Goal: Register for event/course

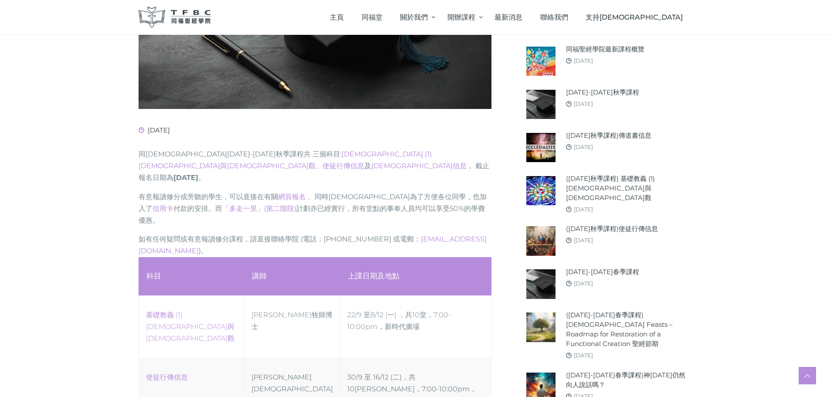
scroll to position [358, 0]
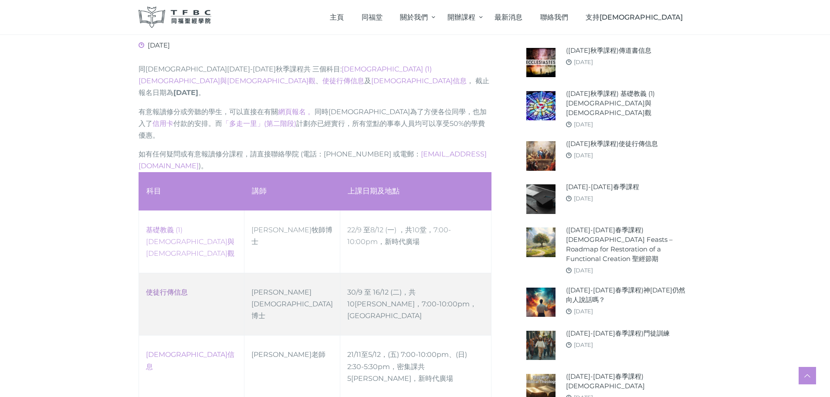
click at [169, 288] on link "使徒行傳信息" at bounding box center [167, 292] width 42 height 8
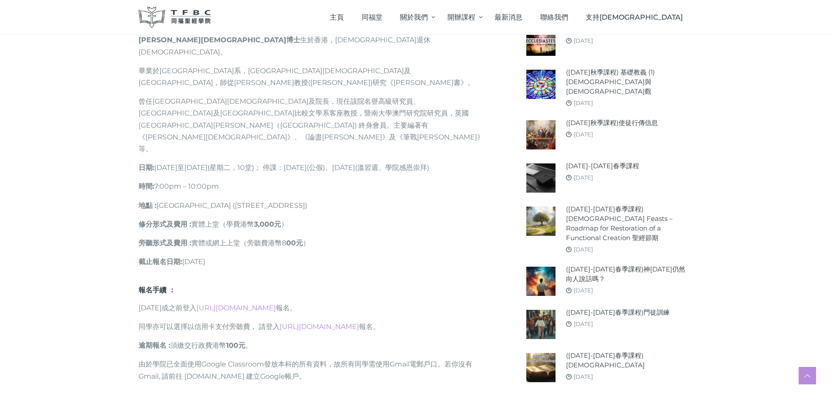
scroll to position [610, 0]
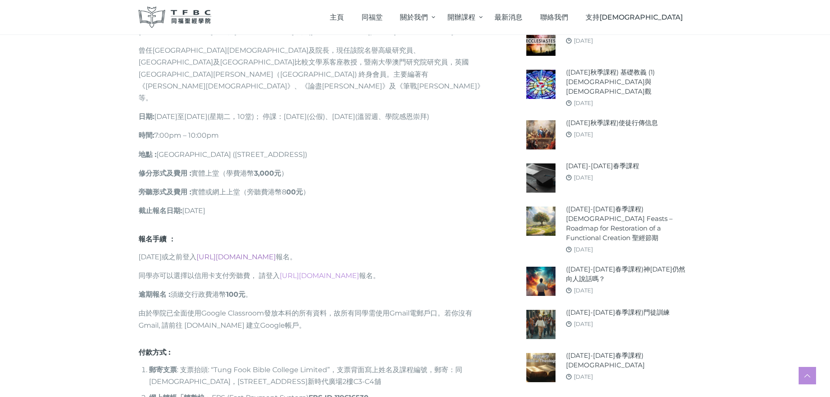
click at [261, 253] on link "[URL][DOMAIN_NAME]" at bounding box center [236, 257] width 79 height 8
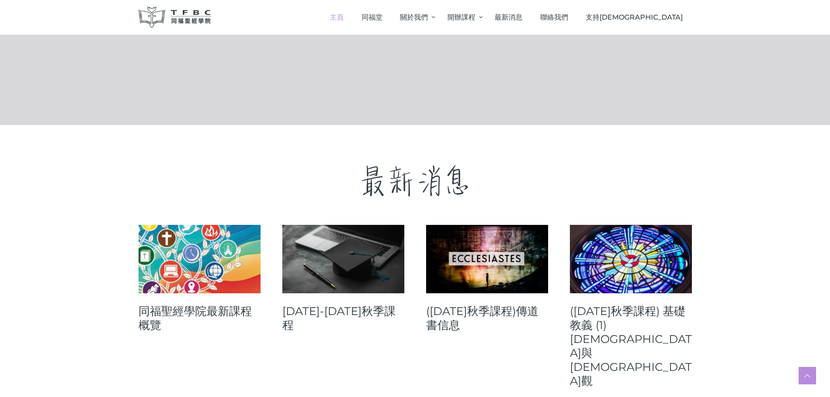
scroll to position [349, 0]
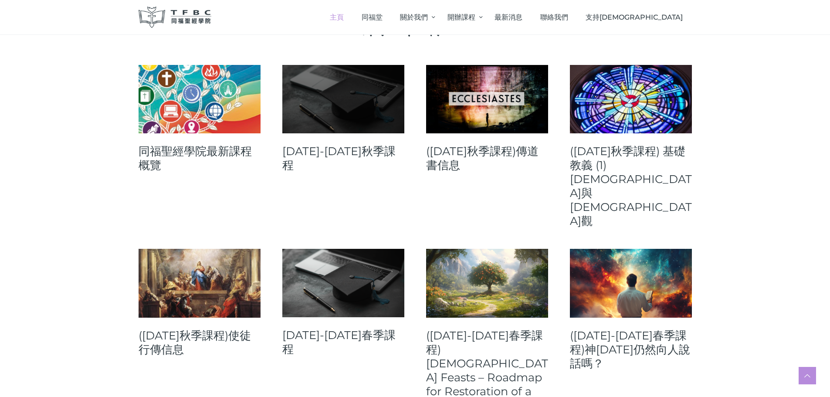
click at [377, 112] on link at bounding box center [343, 99] width 122 height 68
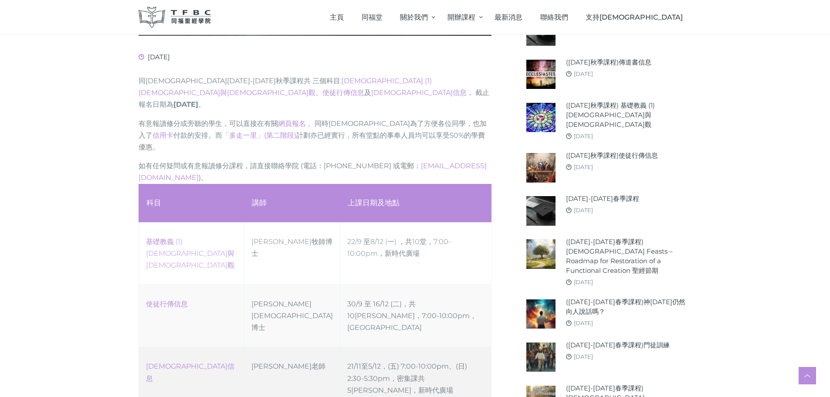
scroll to position [349, 0]
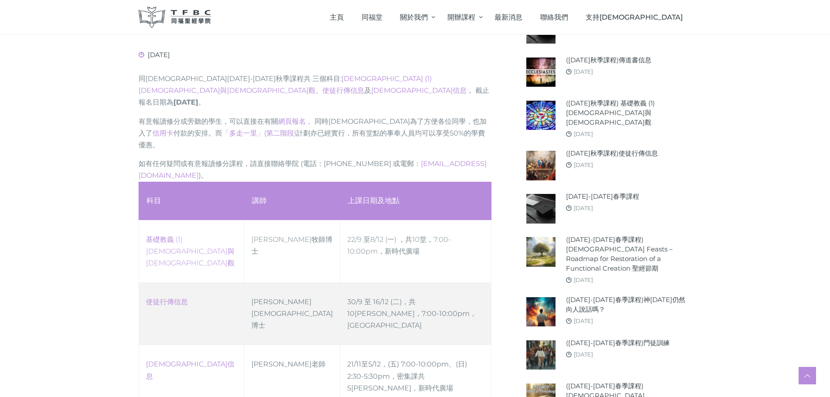
click at [356, 282] on td "30/9 至 16/12 (二)，共10[PERSON_NAME]，7:00-10:00pm，[GEOGRAPHIC_DATA]" at bounding box center [415, 313] width 151 height 62
click at [165, 298] on link "使徒行傳信息" at bounding box center [167, 302] width 42 height 8
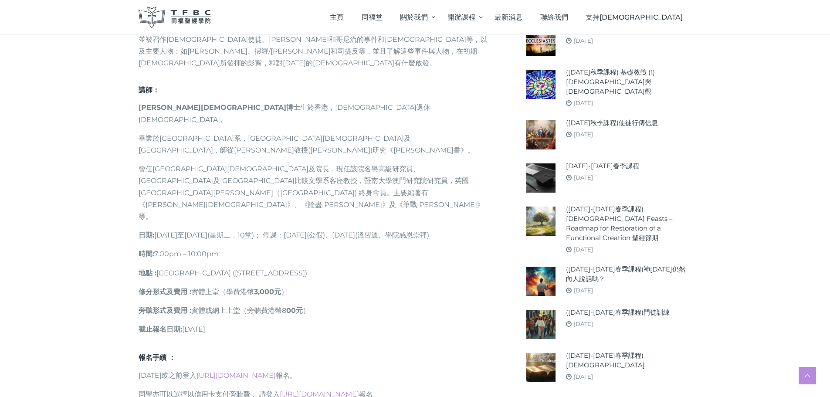
scroll to position [523, 0]
